Goal: Transaction & Acquisition: Purchase product/service

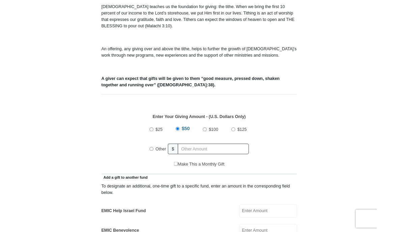
scroll to position [193, 0]
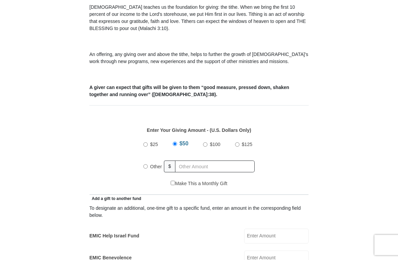
click at [148, 165] on input "Other" at bounding box center [145, 167] width 4 height 4
radio input "true"
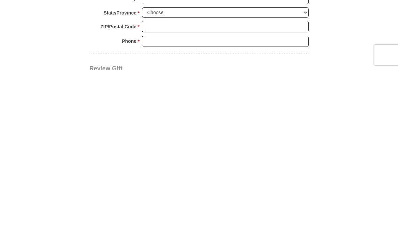
scroll to position [665, 0]
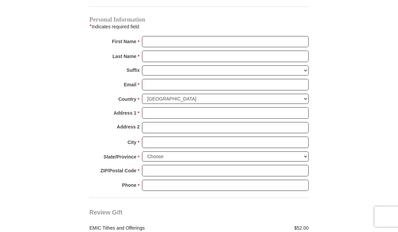
type input "52.00"
click at [257, 37] on input "First Name *" at bounding box center [225, 42] width 167 height 11
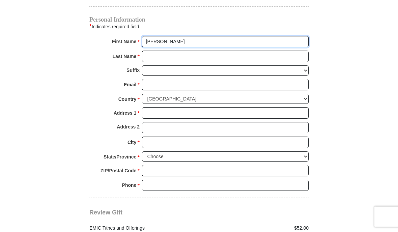
type input "Teresa"
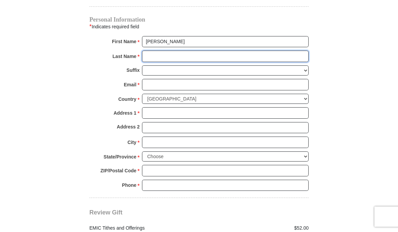
click at [224, 55] on input "Last Name *" at bounding box center [225, 56] width 167 height 11
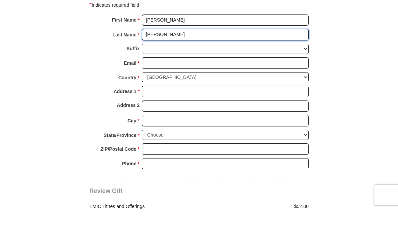
type input "Pennington"
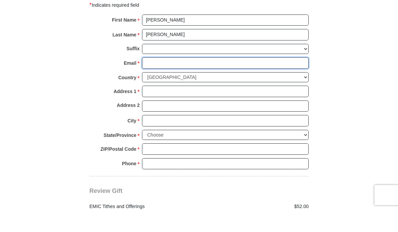
click at [235, 80] on input "Email *" at bounding box center [225, 85] width 167 height 11
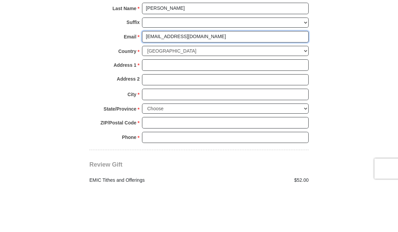
type input "Tpenni7@yahoo.com"
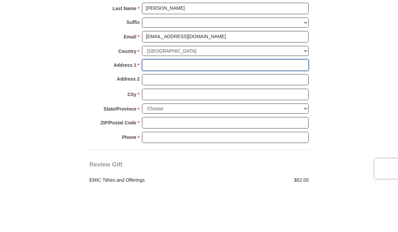
click at [279, 108] on input "Address 1 *" at bounding box center [225, 113] width 167 height 11
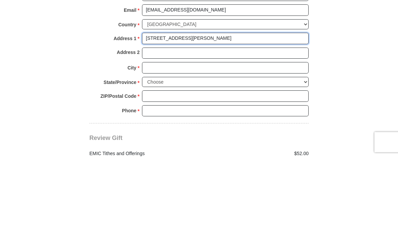
type input "450 S. Abel St., Unit Unit 360303"
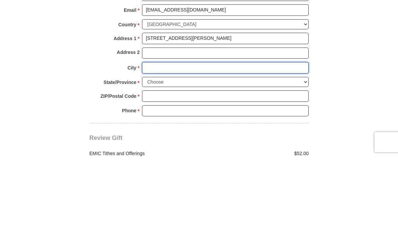
click at [236, 137] on input "City *" at bounding box center [225, 142] width 167 height 11
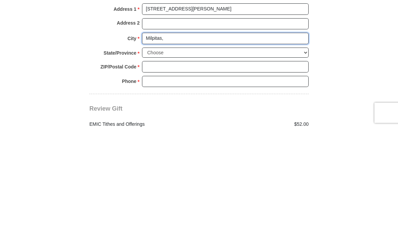
type input "Milpitas,"
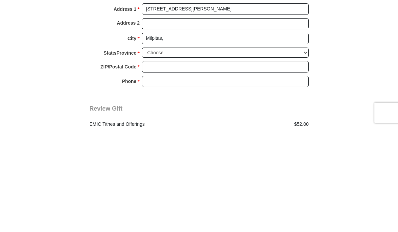
click at [283, 152] on select "Choose Alabama Alaska American Samoa Arizona Arkansas Armed Forces Americas Arm…" at bounding box center [225, 157] width 167 height 10
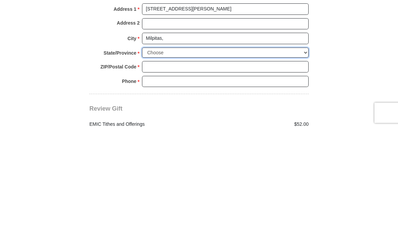
scroll to position [770, 0]
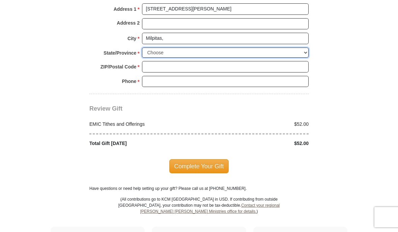
select select "CA"
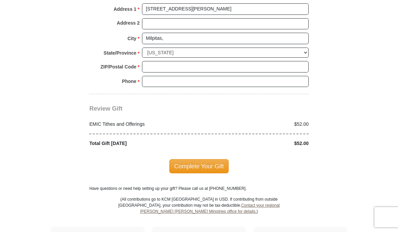
click at [218, 61] on input "ZIP/Postal Code *" at bounding box center [225, 66] width 167 height 11
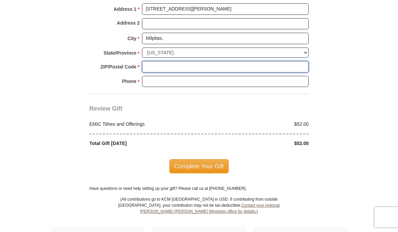
scroll to position [769, 0]
type input "95036"
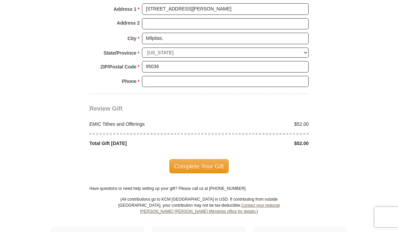
click at [241, 76] on input "Phone * *" at bounding box center [225, 81] width 167 height 11
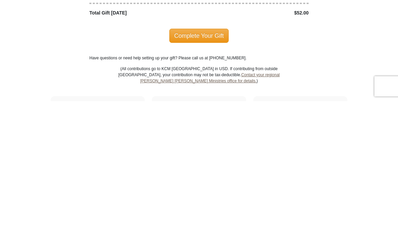
type input "4089905013"
click at [209, 160] on span "Complete Your Gift" at bounding box center [199, 167] width 60 height 14
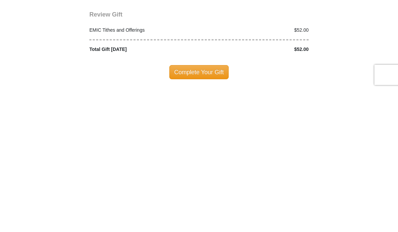
scroll to position [786, 0]
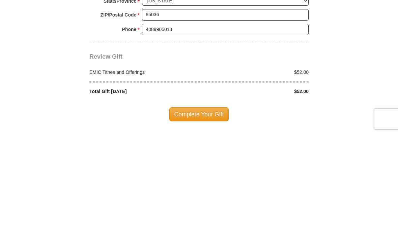
click at [207, 205] on span "Complete Your Gift" at bounding box center [199, 212] width 60 height 14
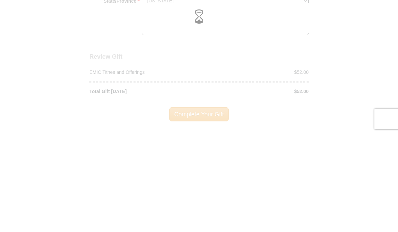
scroll to position [884, 0]
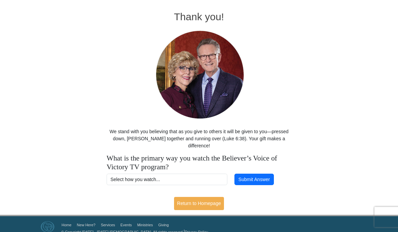
scroll to position [27, 0]
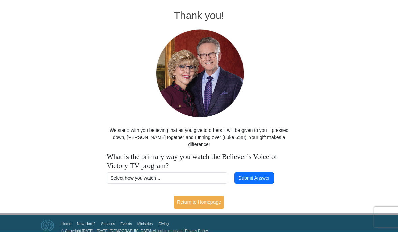
click at [182, 173] on select "Select how you watch... Daystar Morning Daystar Evening [DOMAIN_NAME] [DOMAIN_N…" at bounding box center [167, 178] width 121 height 11
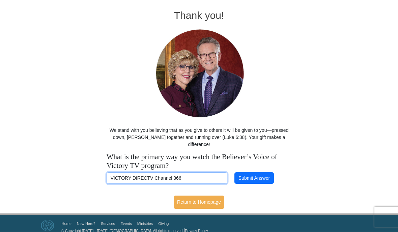
click at [194, 173] on select "Select how you watch... Daystar Morning Daystar Evening [DOMAIN_NAME] [DOMAIN_N…" at bounding box center [167, 178] width 121 height 11
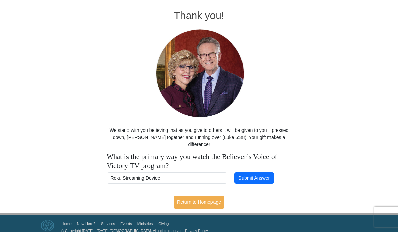
click at [201, 118] on img at bounding box center [199, 74] width 100 height 93
click at [172, 173] on select "Select how you watch... Daystar Morning Daystar Evening [DOMAIN_NAME] [DOMAIN_N…" at bounding box center [167, 178] width 121 height 11
select select "YOUTUBE"
click at [264, 173] on button "Submit Answer" at bounding box center [254, 178] width 39 height 11
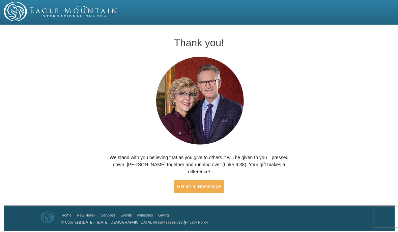
click at [199, 180] on link "Return to Homepage" at bounding box center [199, 186] width 50 height 13
